Goal: Transaction & Acquisition: Obtain resource

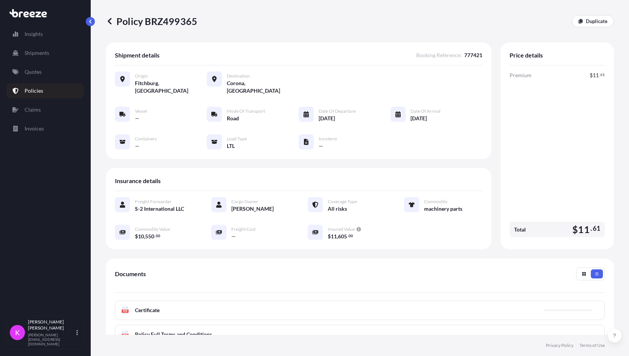
scroll to position [62, 0]
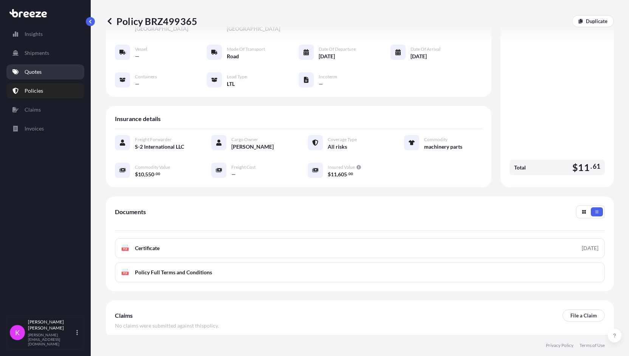
click at [41, 74] on p "Quotes" at bounding box center [33, 72] width 17 height 8
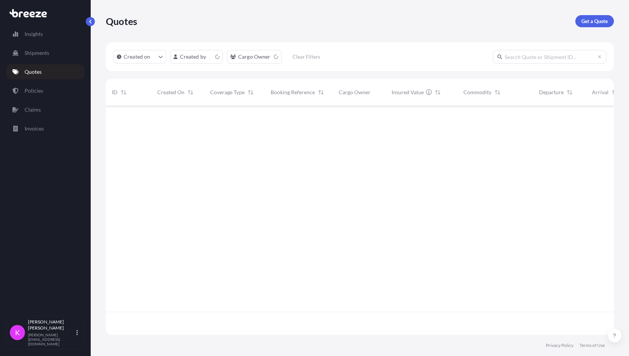
scroll to position [227, 502]
click at [595, 19] on p "Get a Quote" at bounding box center [595, 21] width 26 height 8
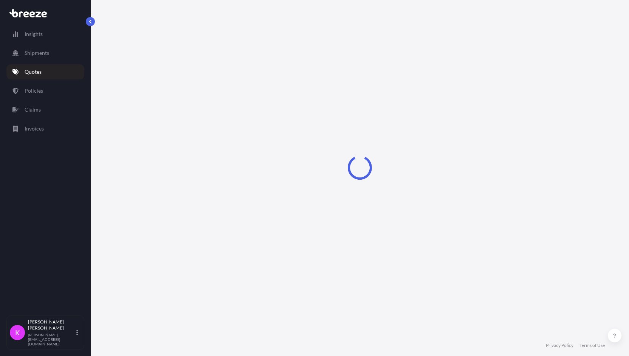
select select "Sea"
select select "1"
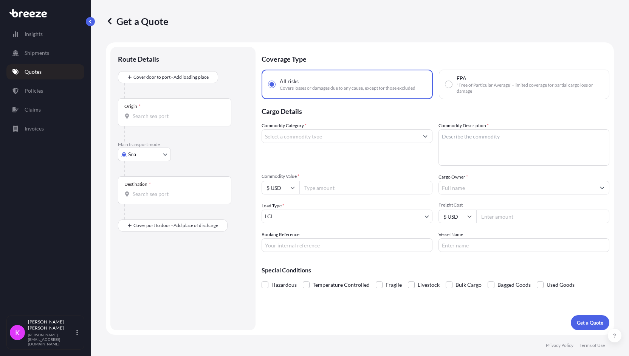
click at [143, 152] on body "Insights Shipments Quotes Policies Claims Invoices K [PERSON_NAME] [PERSON_NAME…" at bounding box center [314, 178] width 629 height 356
click at [137, 202] on span "Road" at bounding box center [138, 201] width 12 height 8
select select "Road"
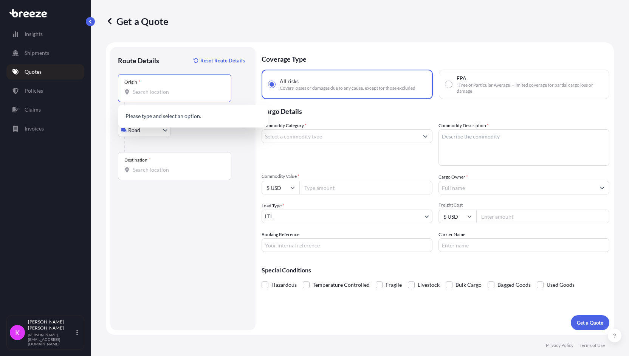
click at [164, 91] on input "Origin *" at bounding box center [177, 92] width 89 height 8
paste input "63366"
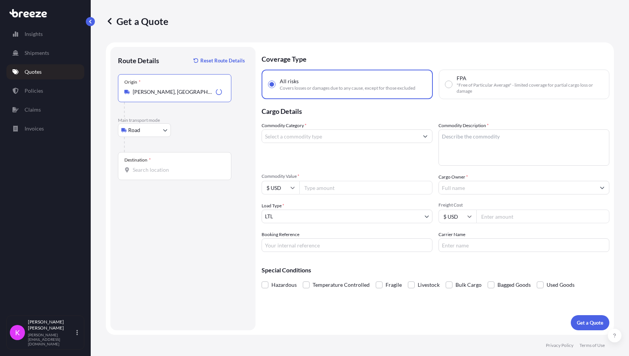
type input "[PERSON_NAME], [GEOGRAPHIC_DATA], [GEOGRAPHIC_DATA]"
click at [167, 172] on input "Destination *" at bounding box center [177, 170] width 89 height 8
type input "[GEOGRAPHIC_DATA], [GEOGRAPHIC_DATA]"
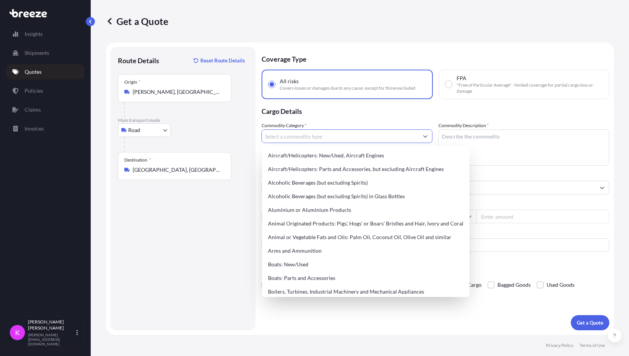
click at [316, 137] on input "Commodity Category *" at bounding box center [340, 136] width 157 height 14
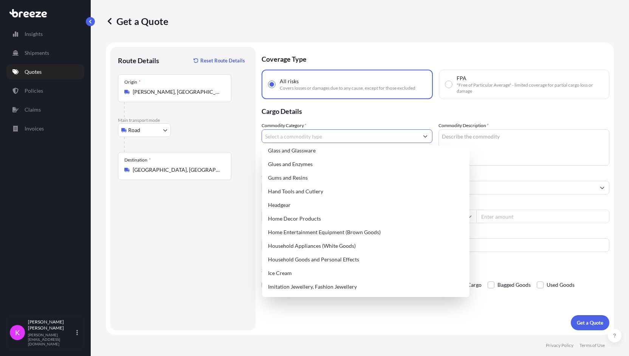
scroll to position [716, 0]
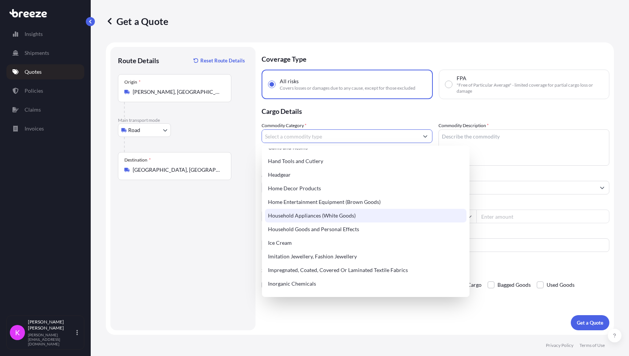
click at [360, 215] on div "Household Appliances (White Goods)" at bounding box center [366, 216] width 202 height 14
type input "Household Appliances (White Goods)"
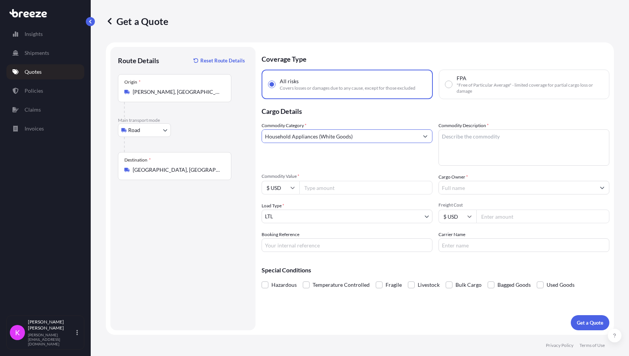
click at [474, 143] on textarea "Commodity Description *" at bounding box center [524, 147] width 171 height 36
type textarea "refrigerator"
click at [332, 188] on input "Commodity Value *" at bounding box center [366, 188] width 133 height 14
type input "9408.60"
click at [590, 325] on p "Get a Quote" at bounding box center [590, 323] width 26 height 8
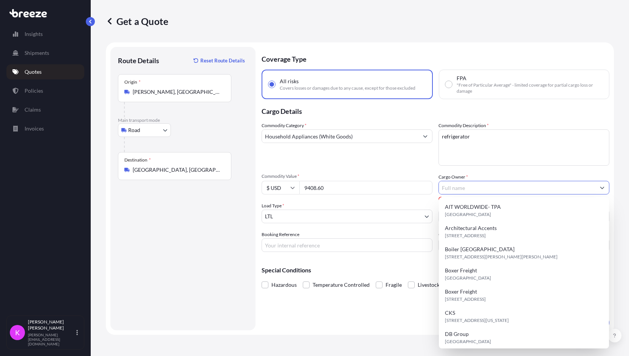
click at [539, 189] on input "Cargo Owner *" at bounding box center [517, 188] width 157 height 14
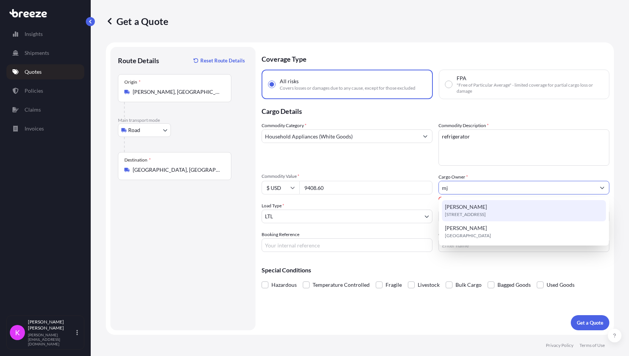
click at [486, 213] on span "[STREET_ADDRESS]" at bounding box center [465, 215] width 41 height 8
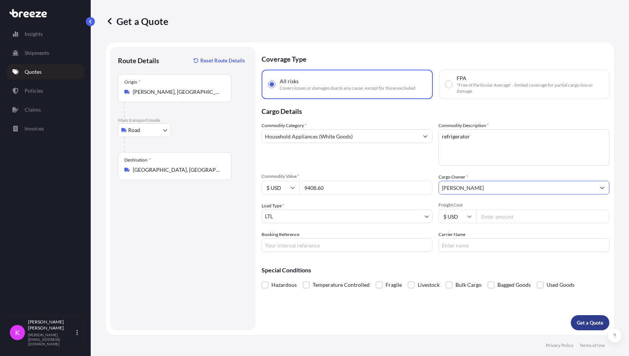
type input "[PERSON_NAME]"
click at [586, 325] on p "Get a Quote" at bounding box center [590, 323] width 26 height 8
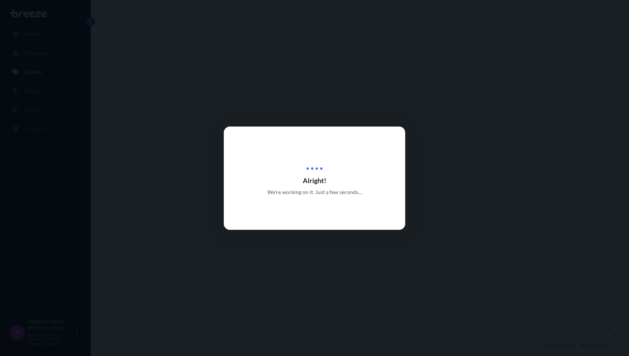
select select "Road"
select select "1"
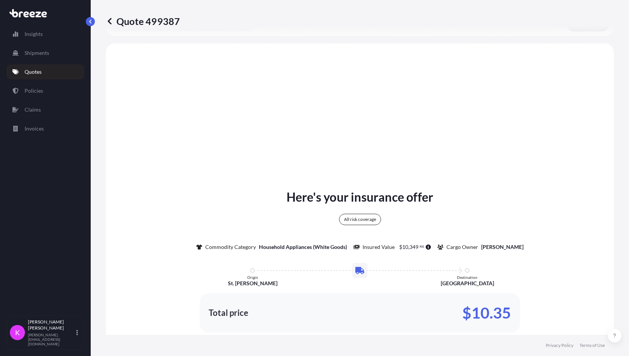
scroll to position [280, 0]
